Goal: Information Seeking & Learning: Learn about a topic

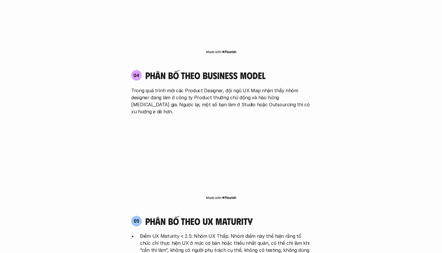
scroll to position [1012, 0]
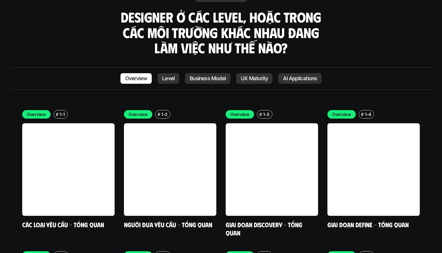
scroll to position [1646, 0]
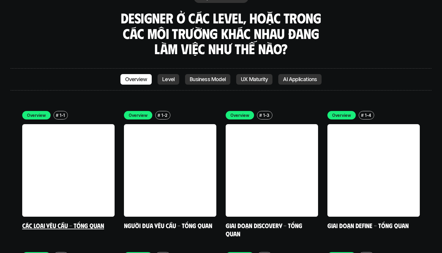
click at [76, 144] on link at bounding box center [68, 170] width 92 height 92
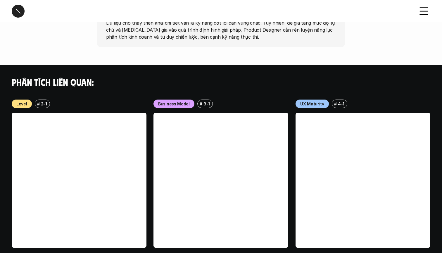
scroll to position [554, 0]
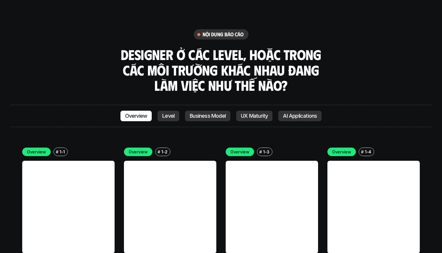
scroll to position [1622, 0]
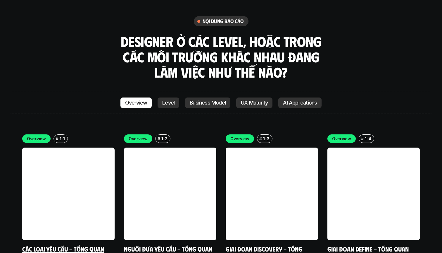
click at [57, 147] on link at bounding box center [68, 193] width 92 height 92
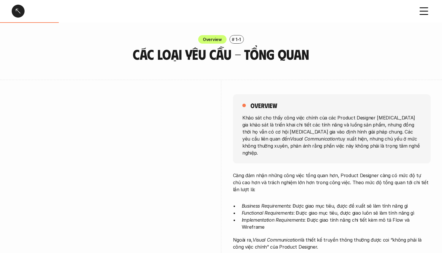
click at [22, 9] on div at bounding box center [18, 11] width 13 height 13
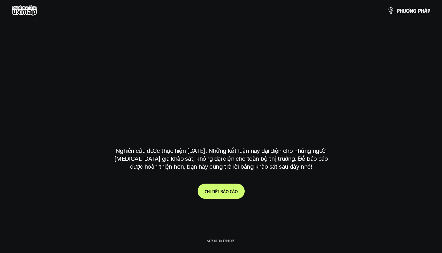
scroll to position [1687, 0]
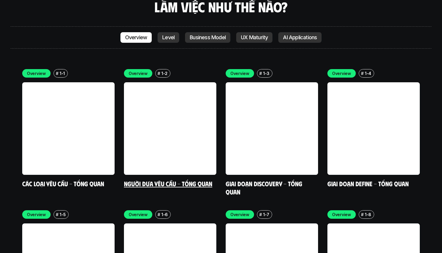
click at [186, 91] on link at bounding box center [170, 128] width 92 height 92
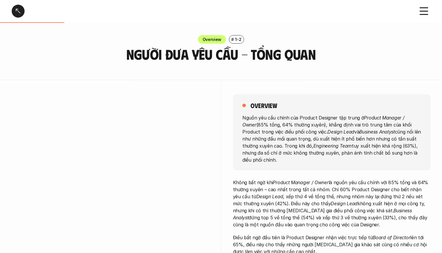
click at [15, 7] on div at bounding box center [18, 11] width 13 height 13
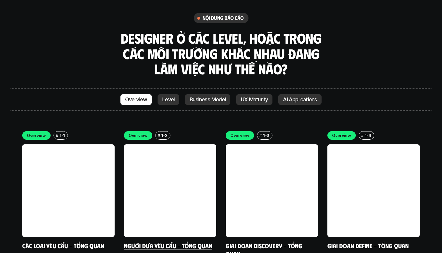
scroll to position [1627, 0]
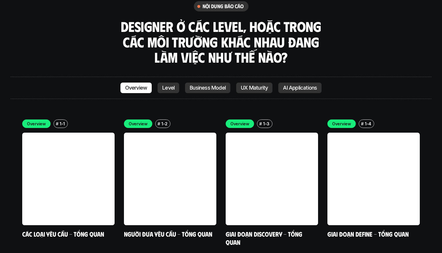
click at [165, 85] on p "Level" at bounding box center [168, 88] width 12 height 6
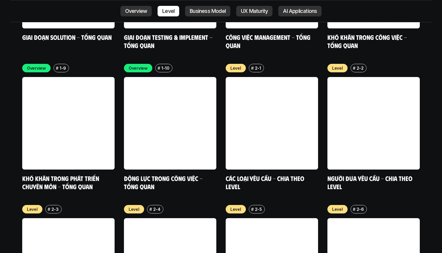
click at [146, 11] on p "Overview" at bounding box center [136, 11] width 22 height 6
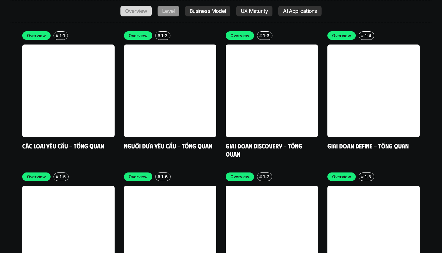
scroll to position [1687, 0]
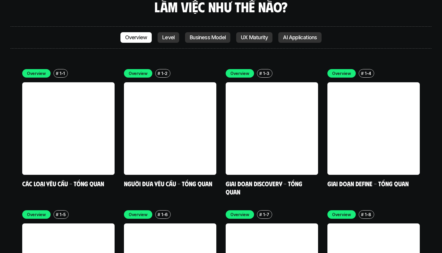
click at [168, 34] on p "Level" at bounding box center [168, 37] width 12 height 6
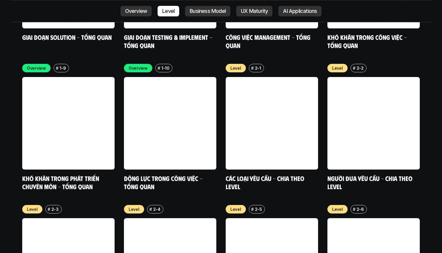
click at [140, 13] on p "Overview" at bounding box center [136, 11] width 22 height 6
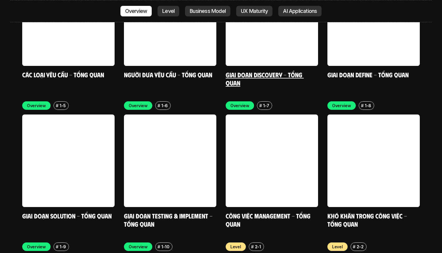
scroll to position [1798, 0]
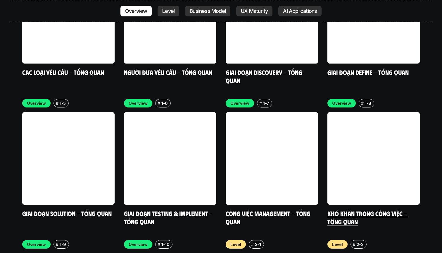
click at [349, 112] on link at bounding box center [373, 158] width 92 height 92
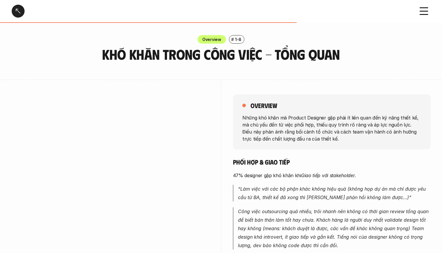
click at [16, 8] on div at bounding box center [18, 11] width 13 height 13
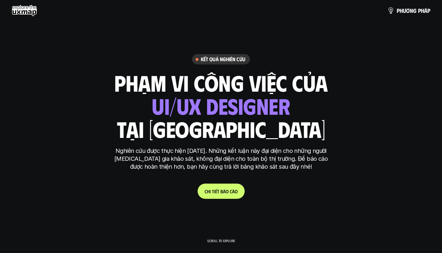
click at [23, 13] on use at bounding box center [24, 11] width 25 height 12
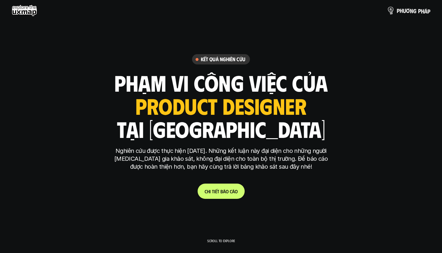
click at [415, 11] on p "p h ư ơ n g p h á p" at bounding box center [414, 10] width 34 height 6
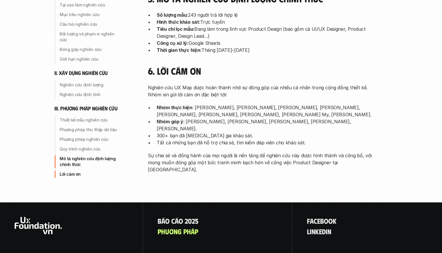
scroll to position [1896, 0]
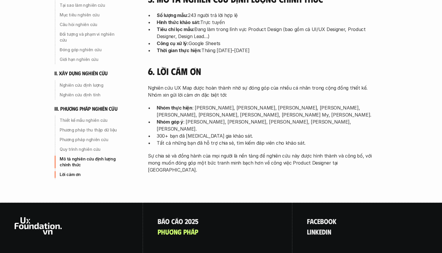
click at [34, 217] on icon at bounding box center [38, 225] width 47 height 17
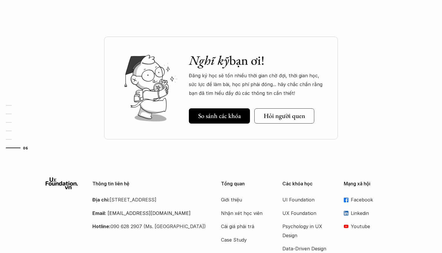
scroll to position [1746, 0]
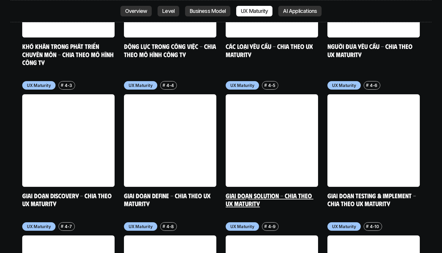
scroll to position [3002, 0]
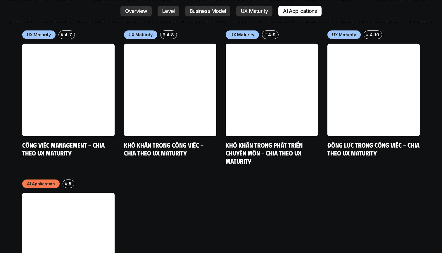
click at [39, 192] on link at bounding box center [68, 238] width 92 height 92
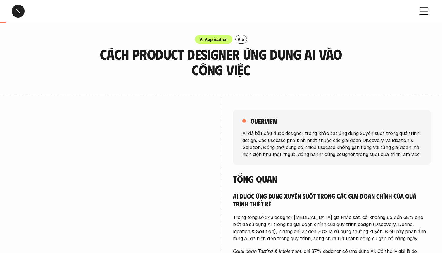
click at [19, 12] on div at bounding box center [18, 11] width 13 height 13
